Goal: Task Accomplishment & Management: Use online tool/utility

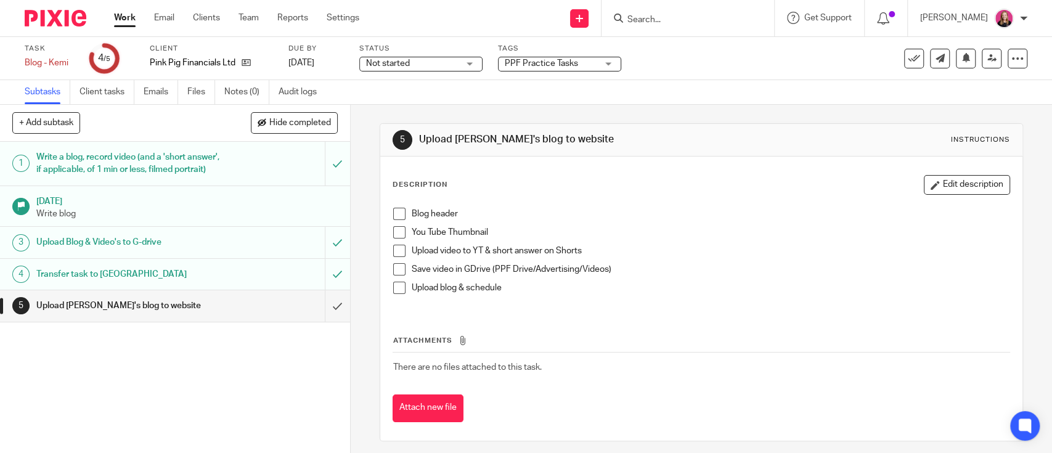
click at [397, 216] on span at bounding box center [399, 214] width 12 height 12
click at [394, 233] on span at bounding box center [399, 232] width 12 height 12
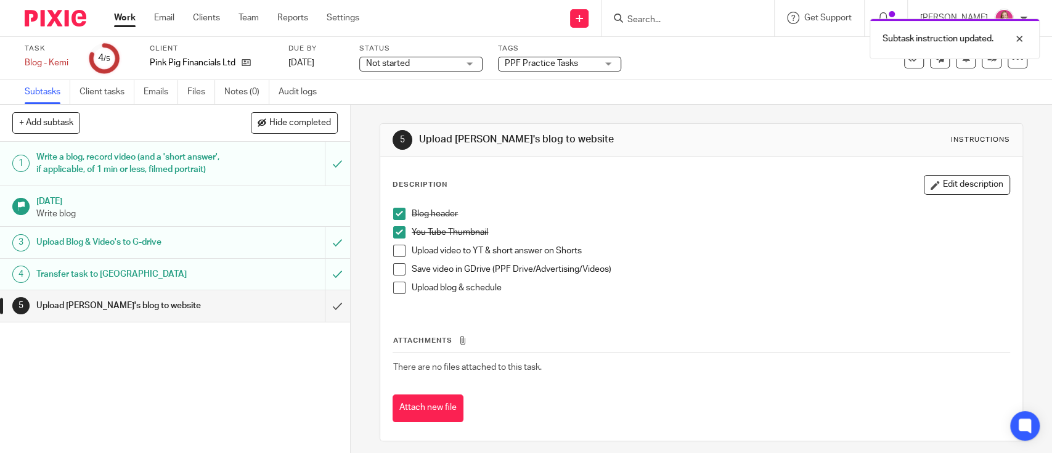
click at [399, 247] on span at bounding box center [399, 251] width 12 height 12
click at [394, 287] on span at bounding box center [399, 288] width 12 height 12
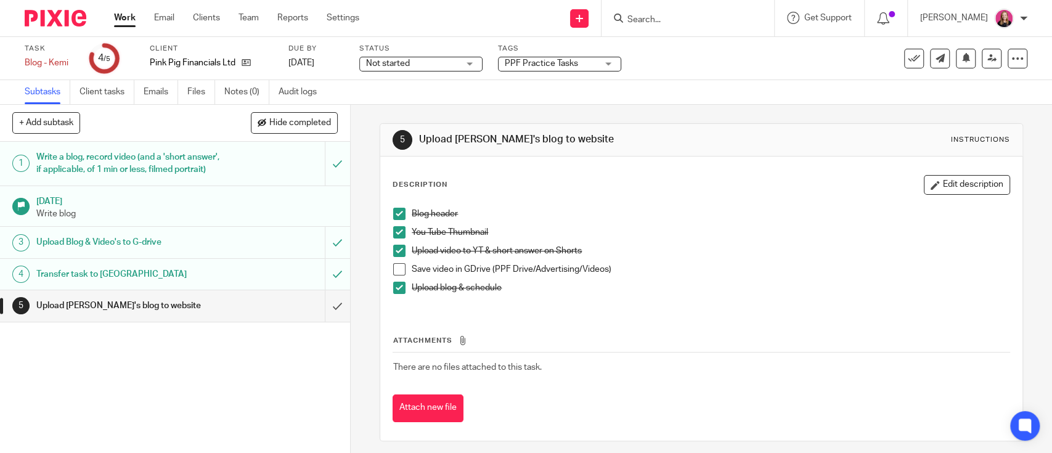
click at [398, 269] on span at bounding box center [399, 269] width 12 height 12
click at [39, 125] on button "+ Add subtask" at bounding box center [46, 122] width 68 height 21
type input "Create Carousel Post to share on IG"
click at [321, 112] on div "+ Add subtask Hide completed Create Carousel Post to share on IG Cancel + Add" at bounding box center [175, 123] width 350 height 37
click at [316, 114] on p "+ Add" at bounding box center [320, 123] width 36 height 21
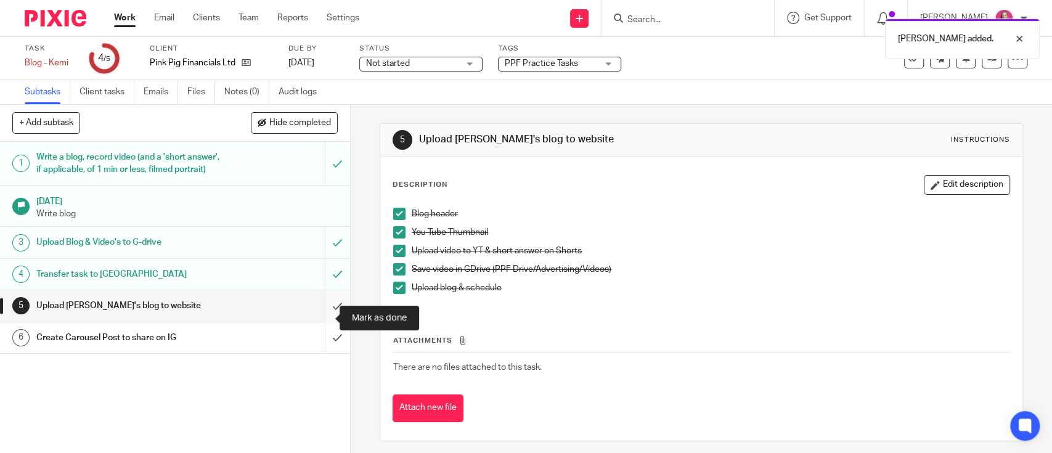
click at [314, 319] on input "submit" at bounding box center [175, 305] width 350 height 31
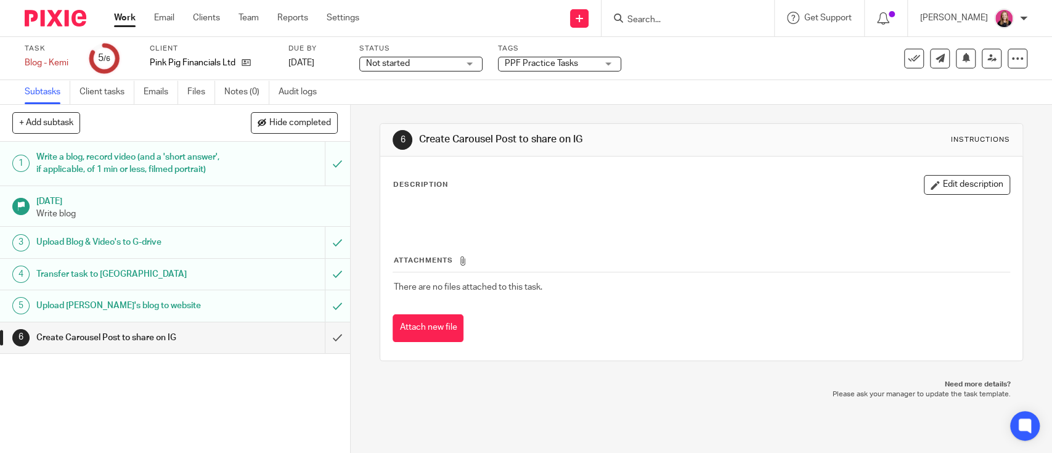
click at [121, 21] on link "Work" at bounding box center [125, 18] width 22 height 12
